Goal: Transaction & Acquisition: Purchase product/service

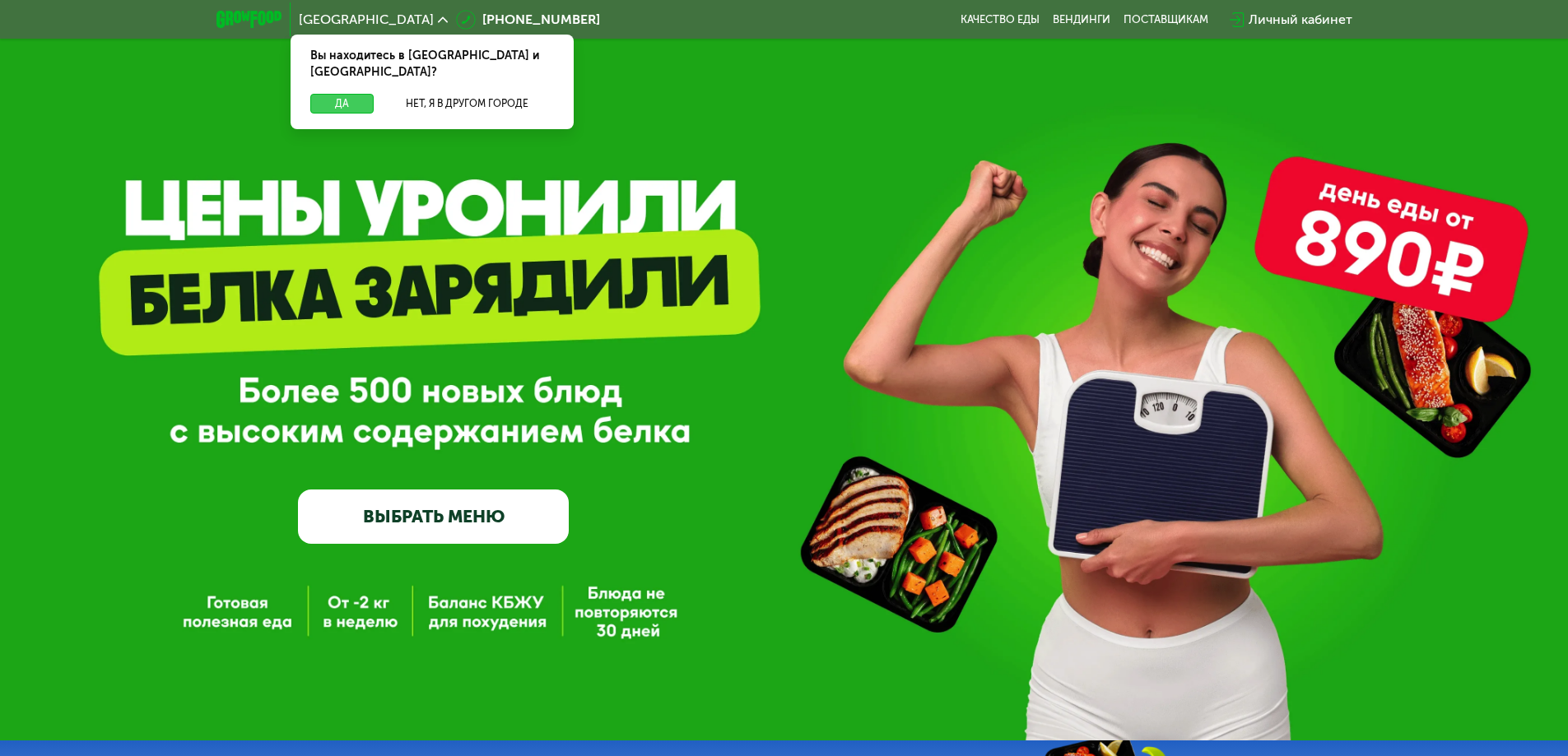
click at [354, 94] on button "Да" at bounding box center [342, 104] width 63 height 20
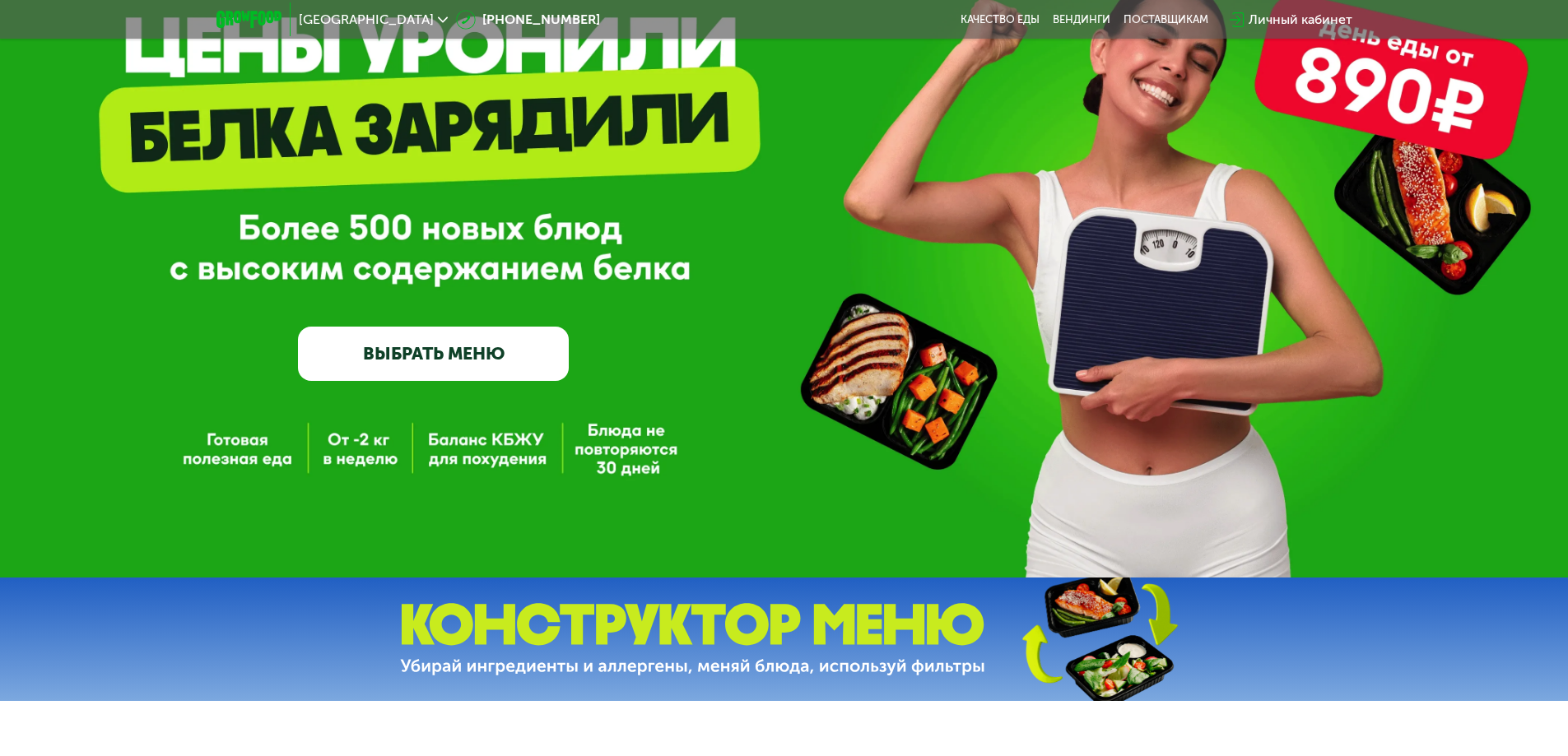
scroll to position [164, 0]
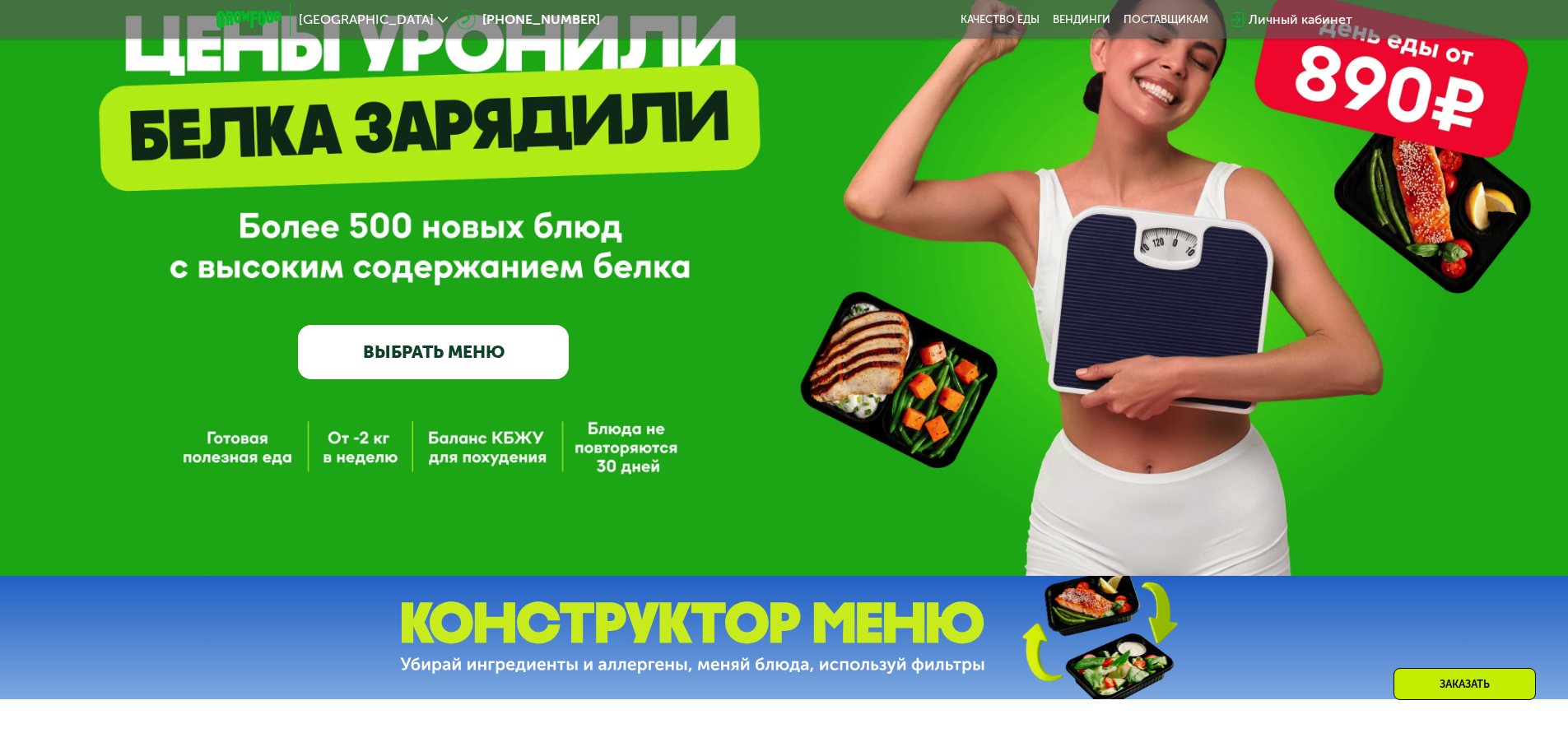
click at [430, 346] on link "ВЫБРАТЬ МЕНЮ" at bounding box center [433, 352] width 271 height 54
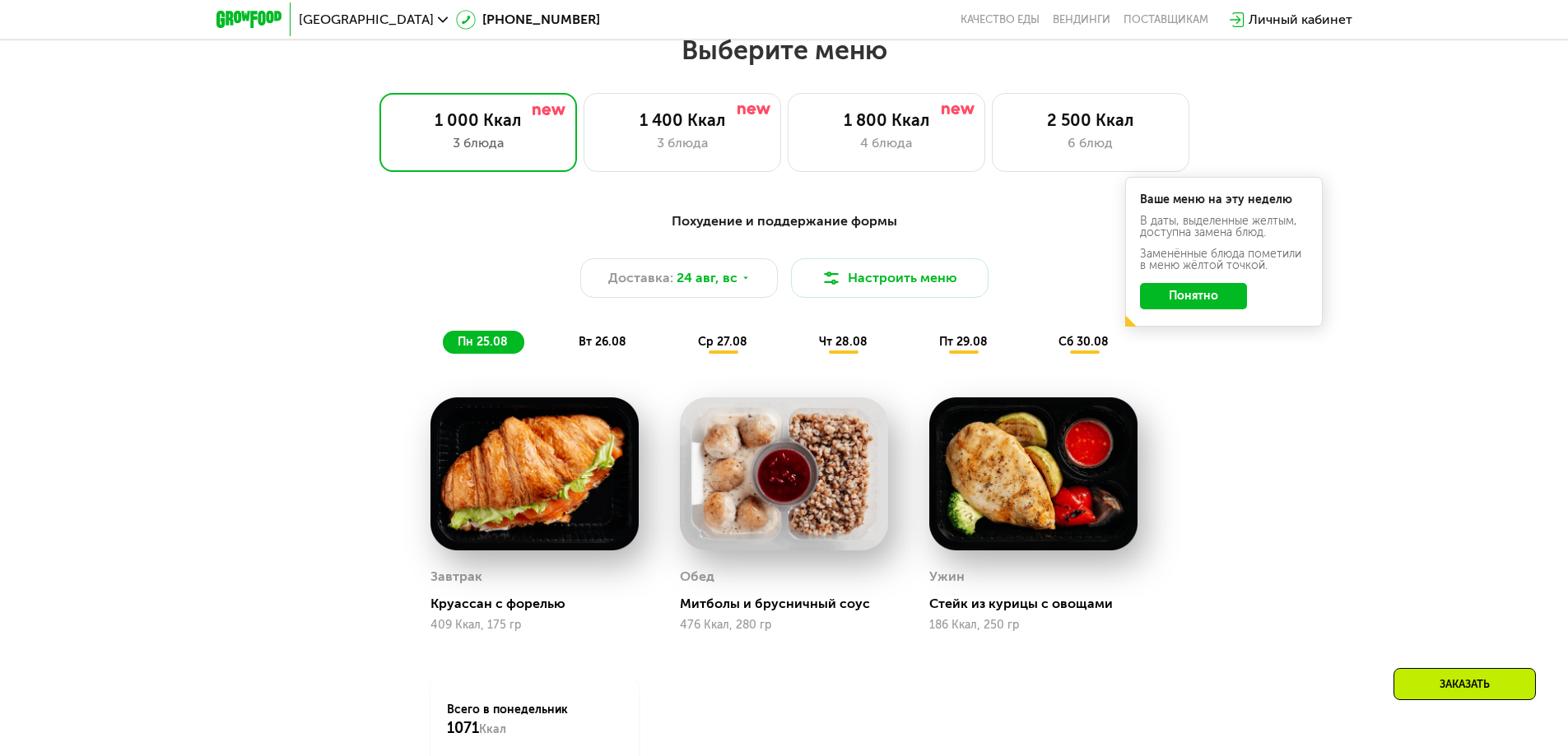
scroll to position [889, 0]
click at [1207, 298] on button "Понятно" at bounding box center [1193, 295] width 107 height 27
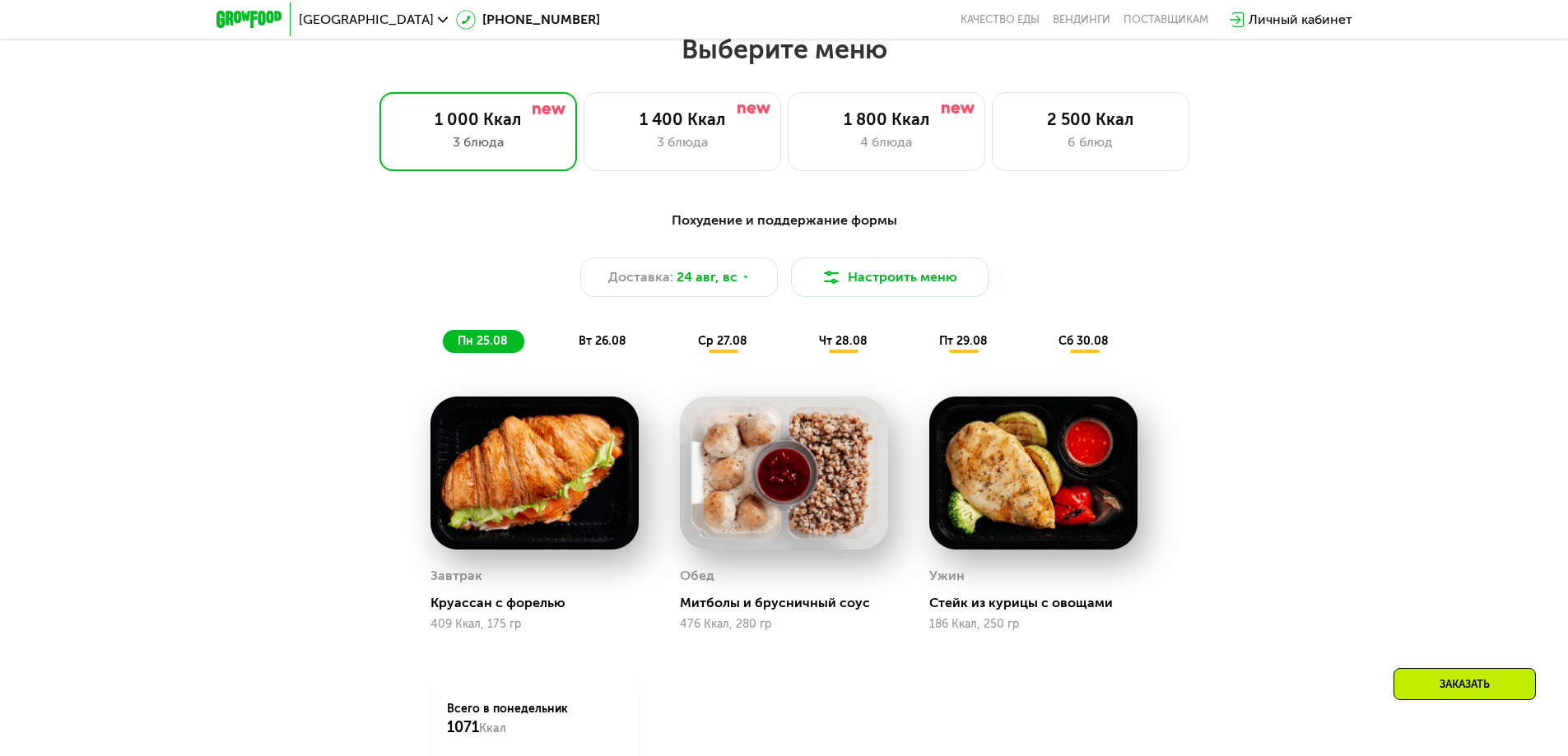
click at [1365, 250] on div "Похудение и поддержание формы Доставка: [DATE] Настроить меню пн 25.08 вт 26.08…" at bounding box center [784, 556] width 1568 height 738
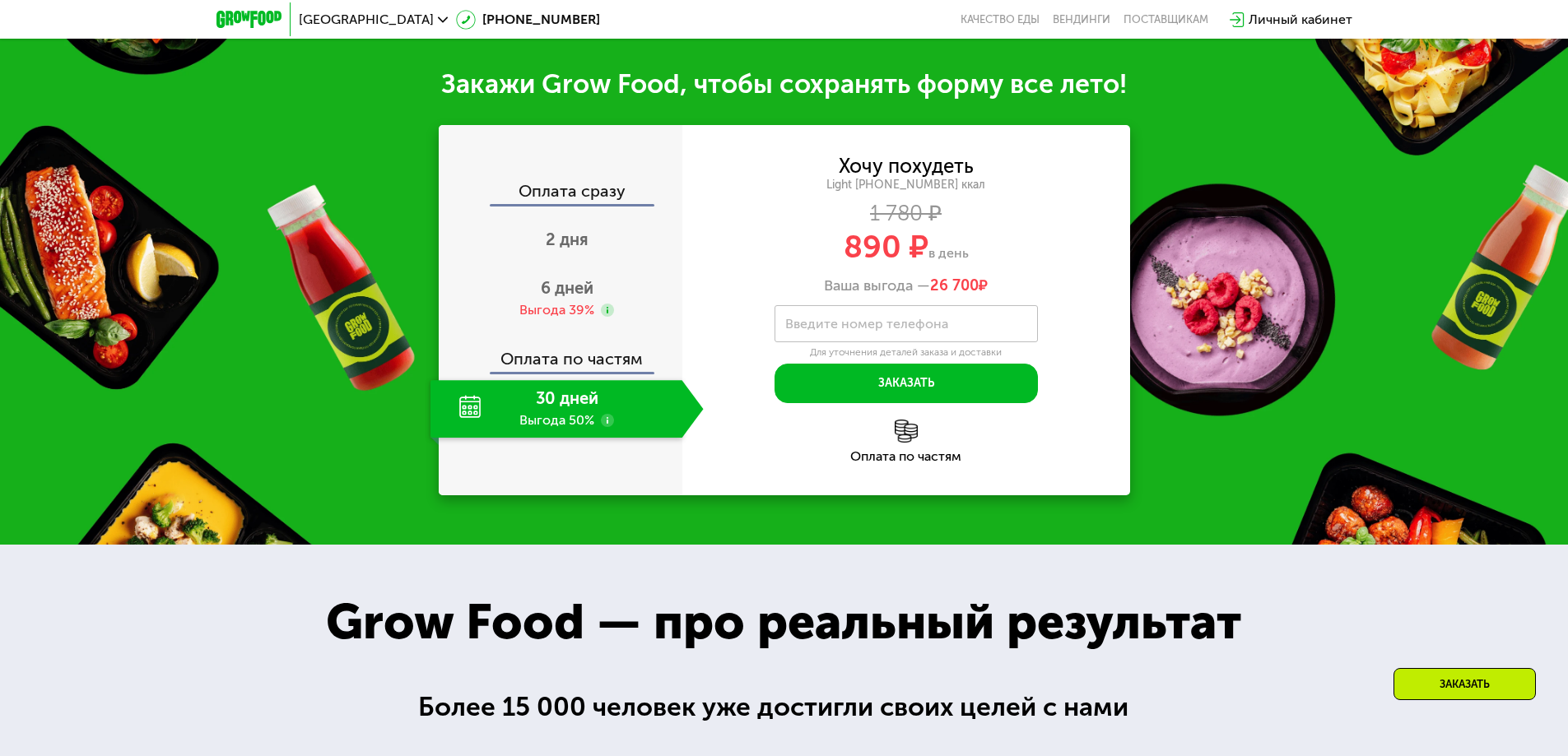
scroll to position [1793, 0]
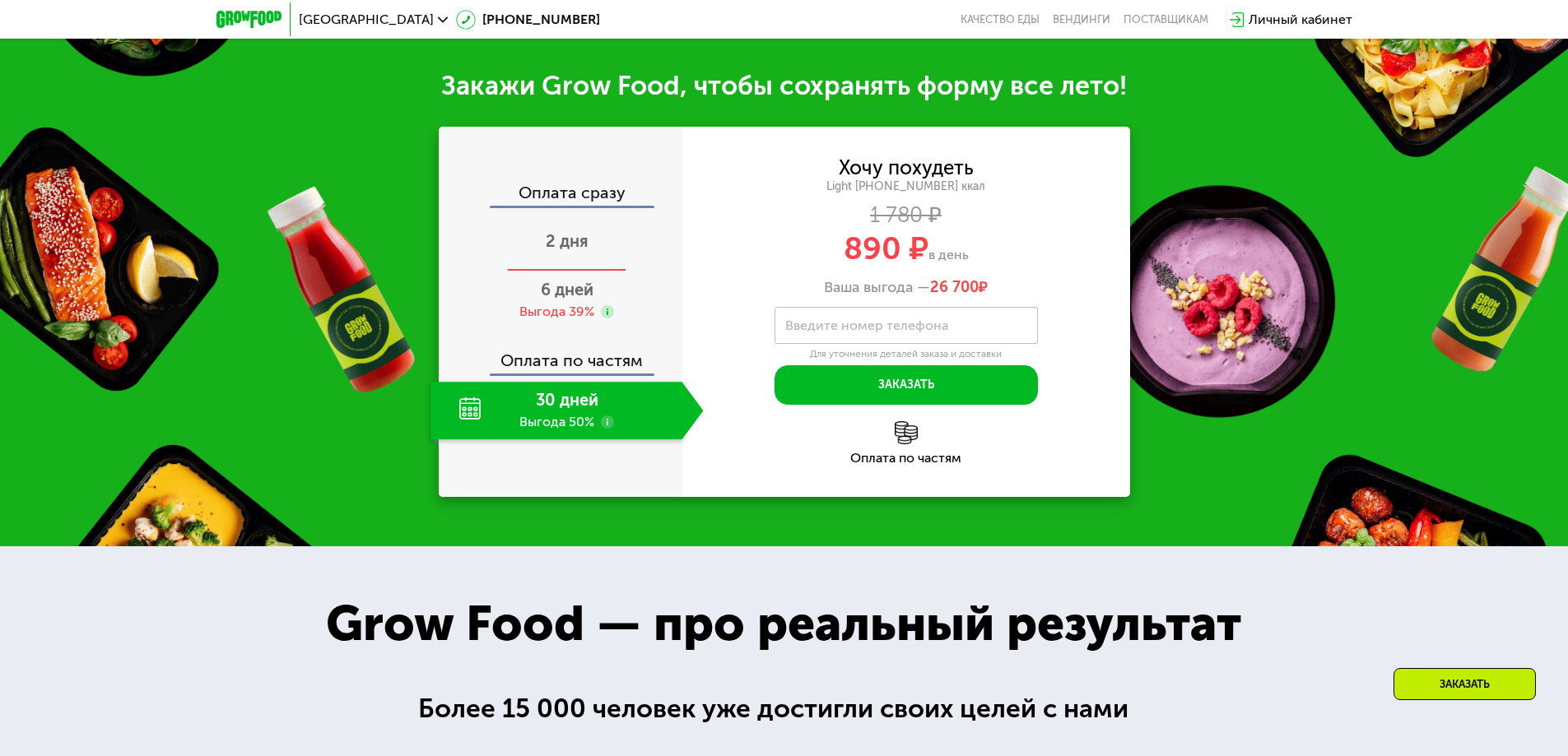
click at [577, 251] on span "2 дня" at bounding box center [567, 241] width 43 height 20
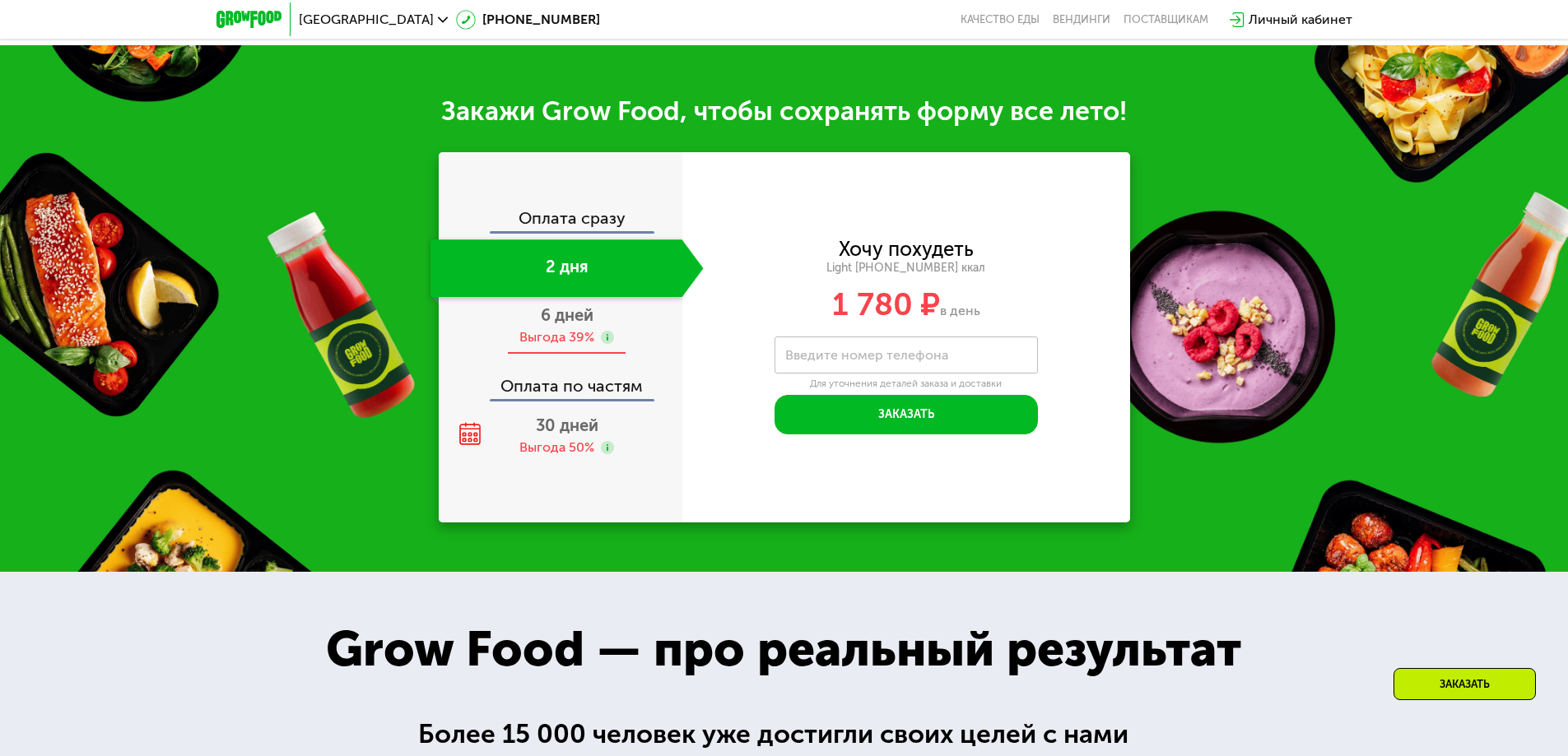
click at [584, 325] on span "6 дней" at bounding box center [566, 315] width 52 height 20
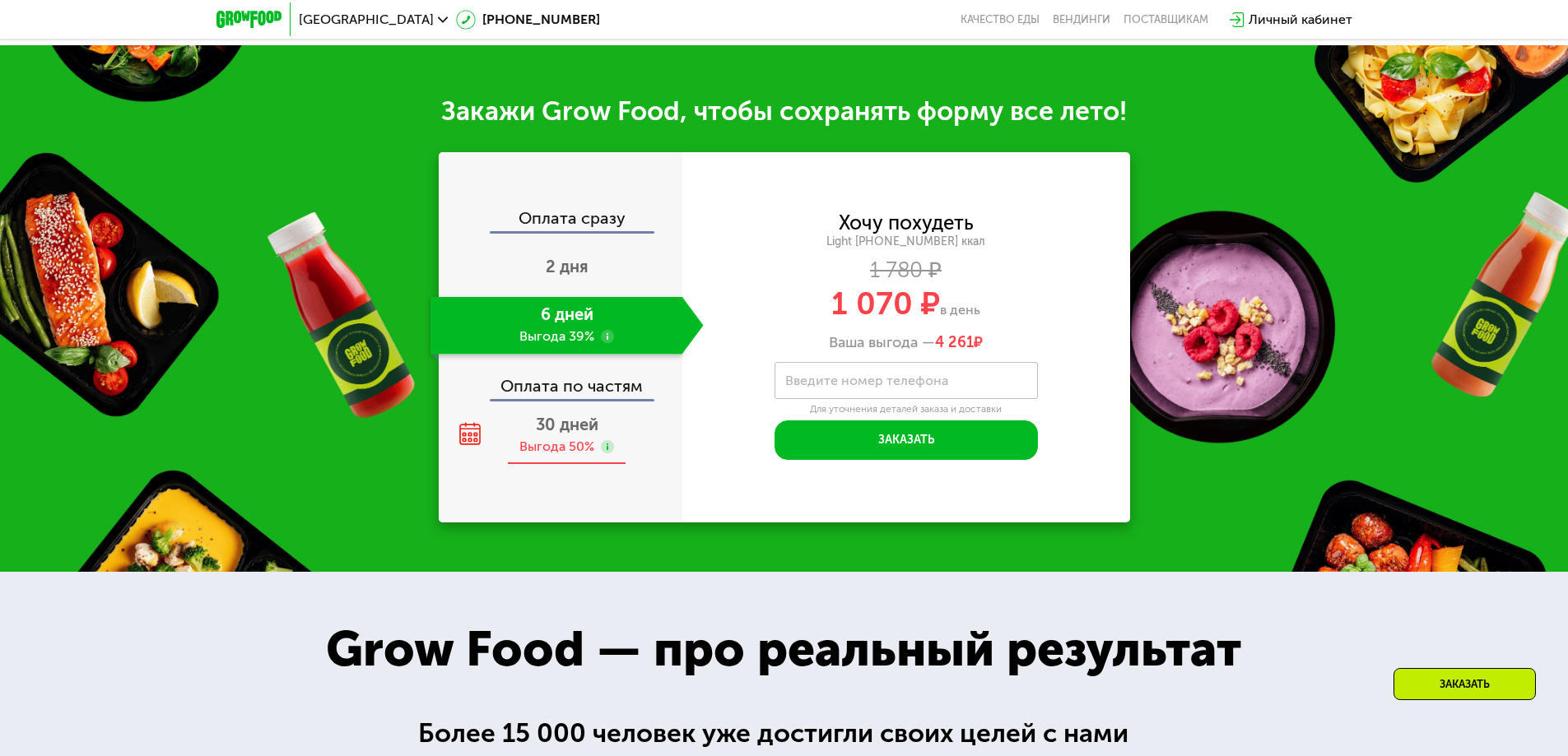
scroll to position [1768, 0]
click at [578, 436] on span "30 дней" at bounding box center [566, 426] width 62 height 20
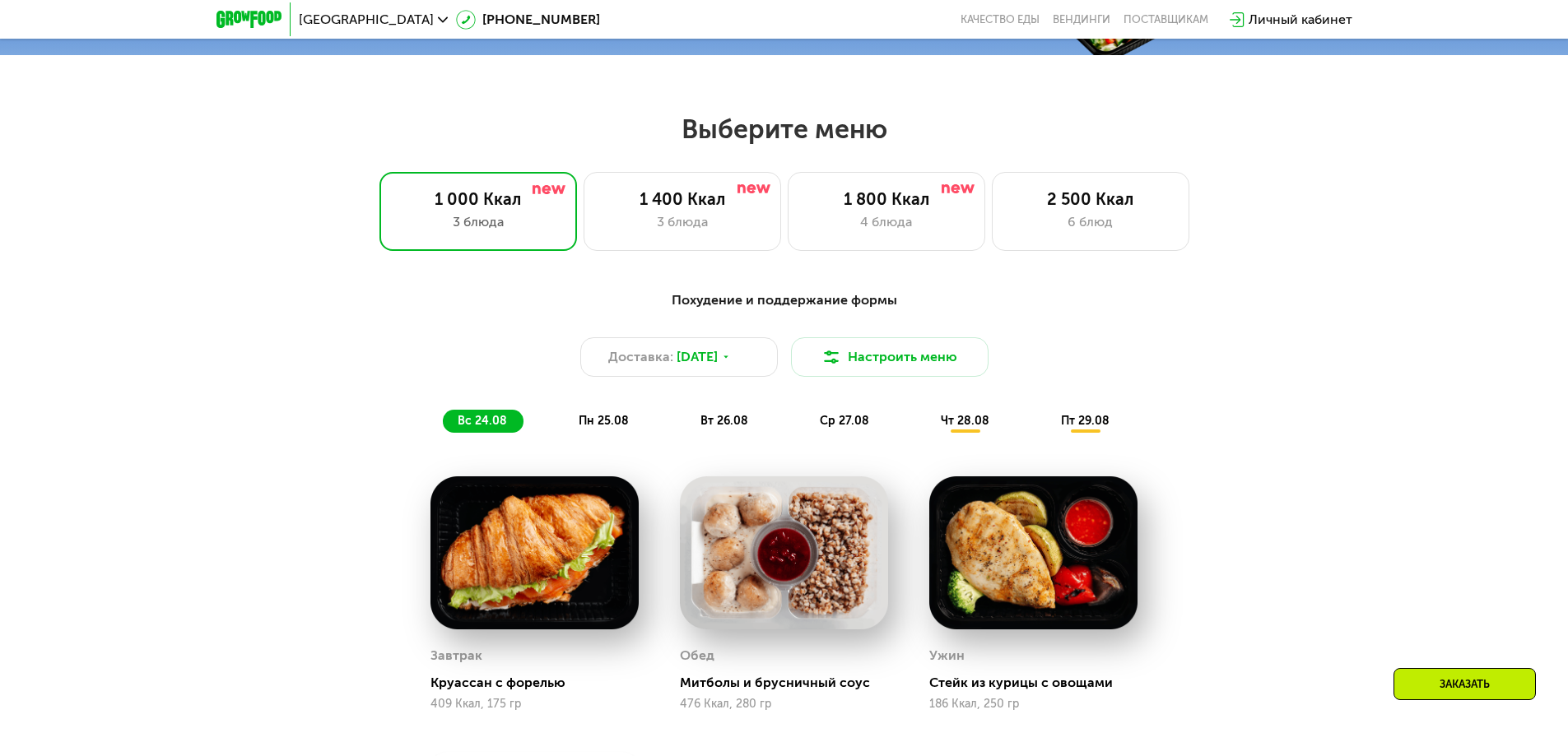
scroll to position [781, 0]
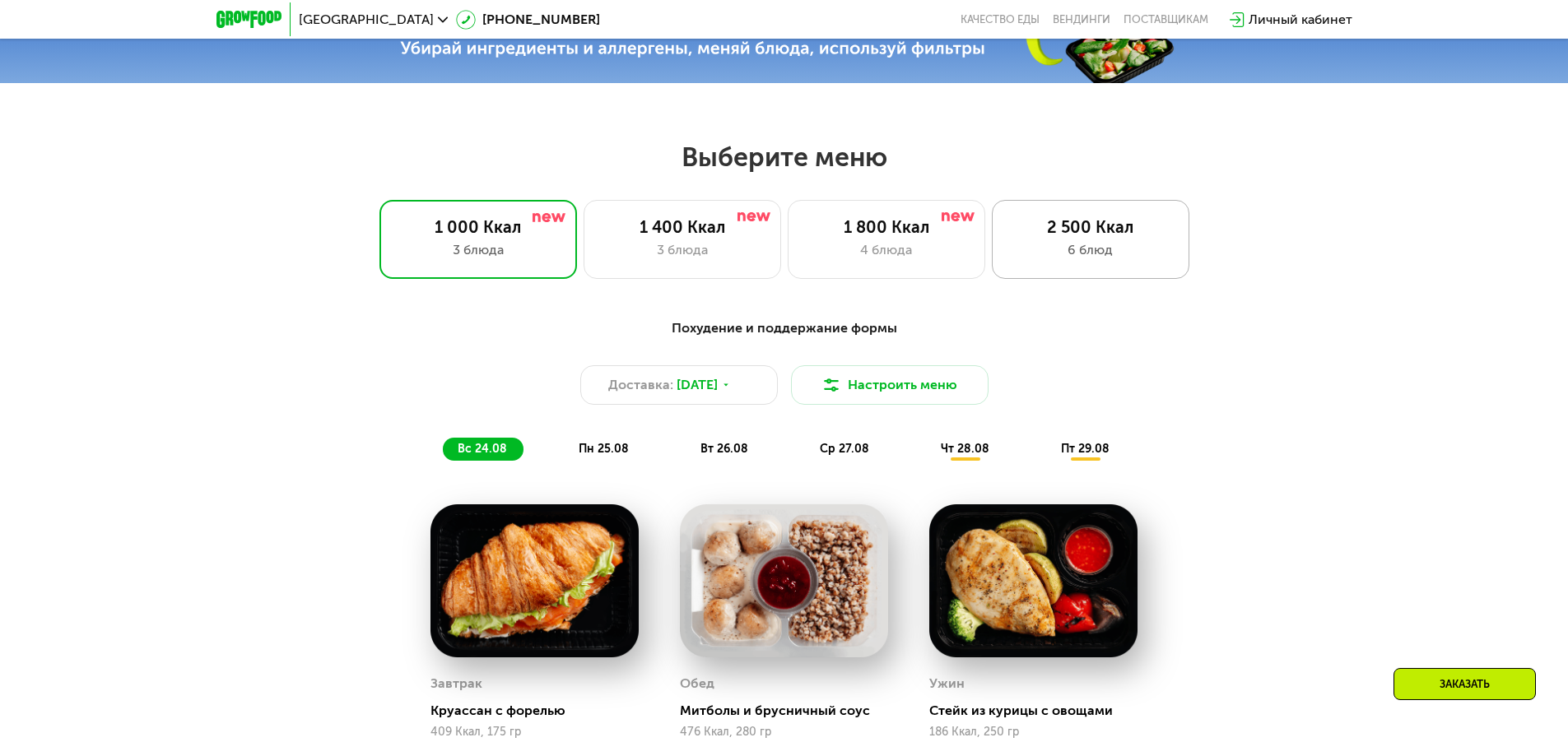
click at [1061, 254] on div "6 блюд" at bounding box center [1091, 251] width 163 height 20
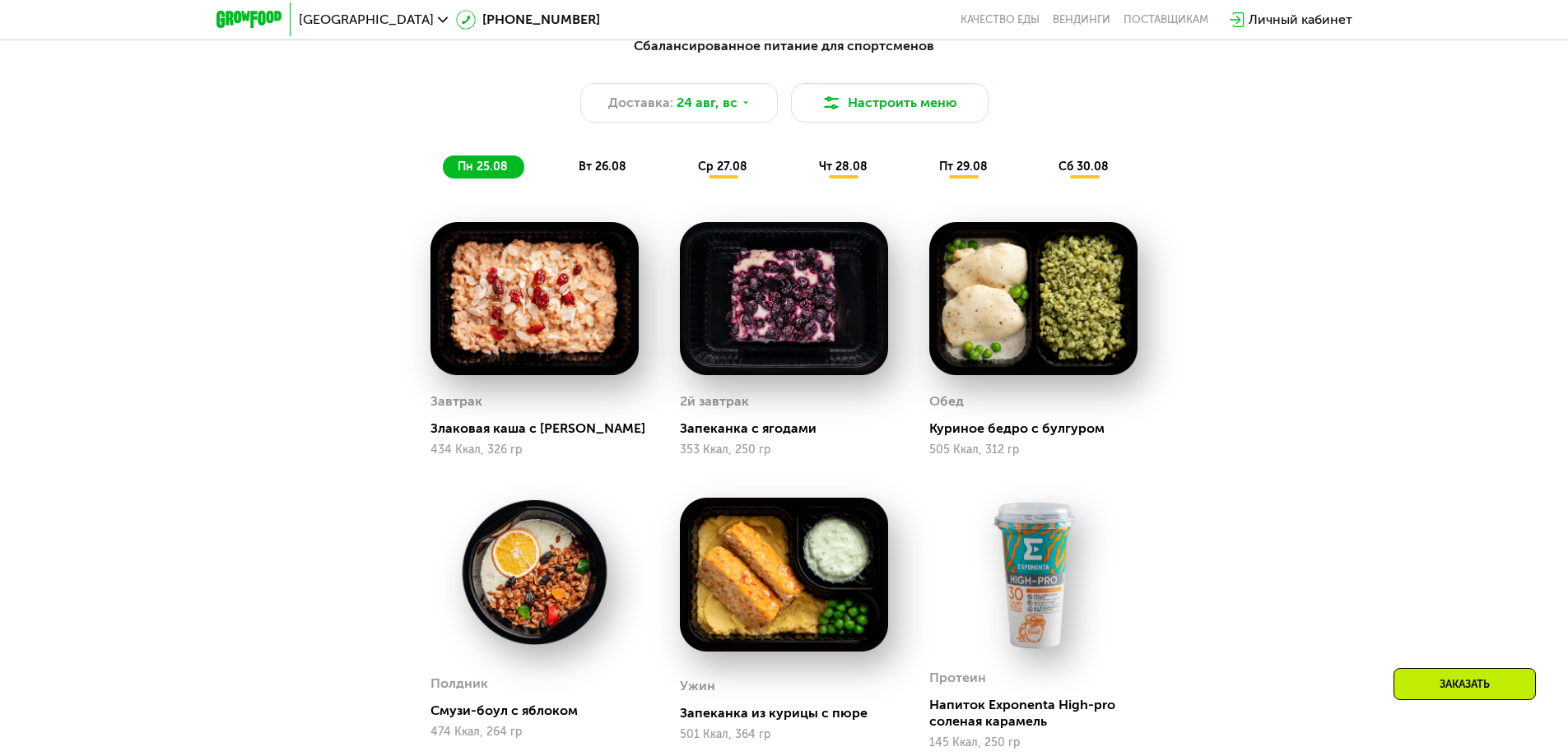
scroll to position [1027, 0]
